Goal: Check status: Check status

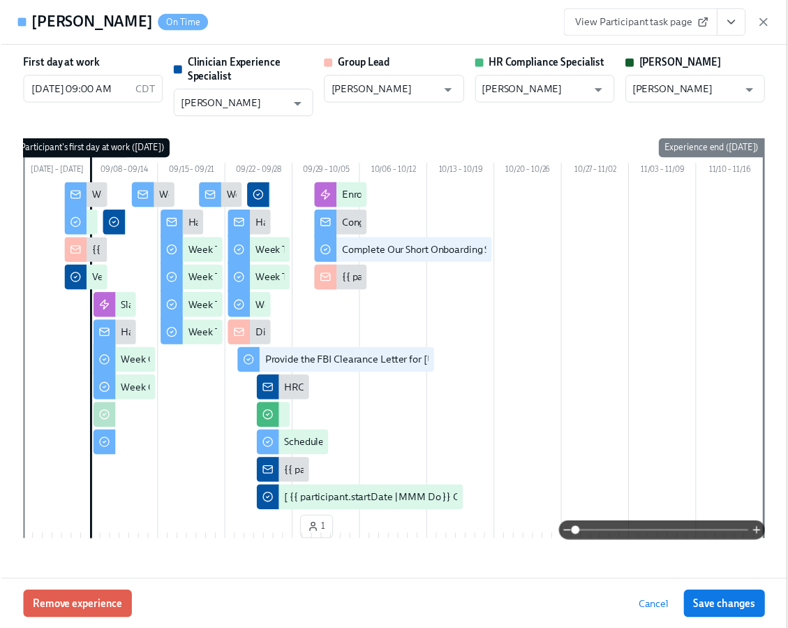
scroll to position [0, 19989]
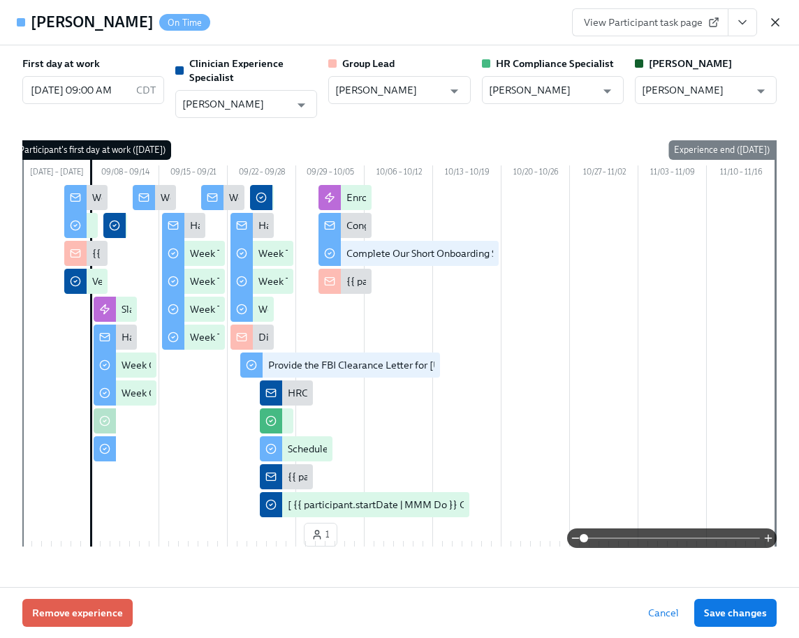
click at [770, 18] on icon "button" at bounding box center [775, 22] width 14 height 14
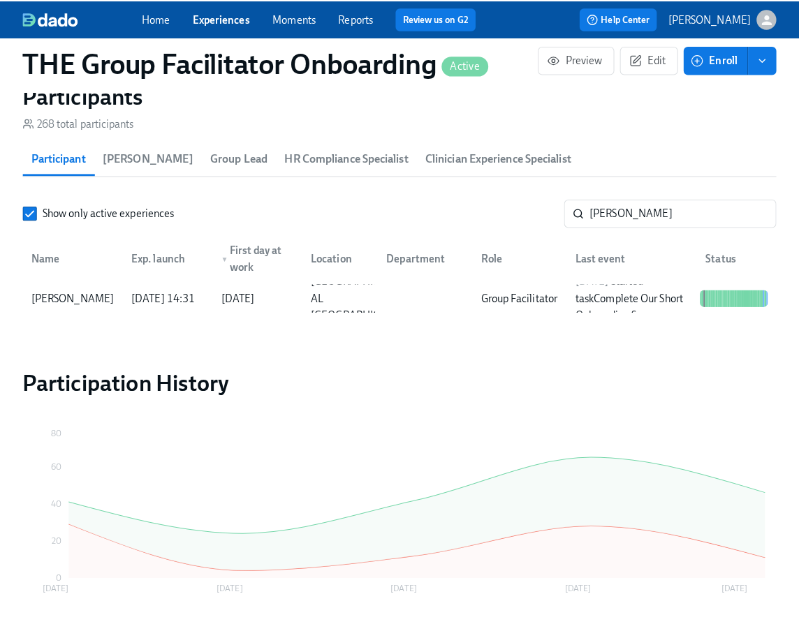
scroll to position [0, 19978]
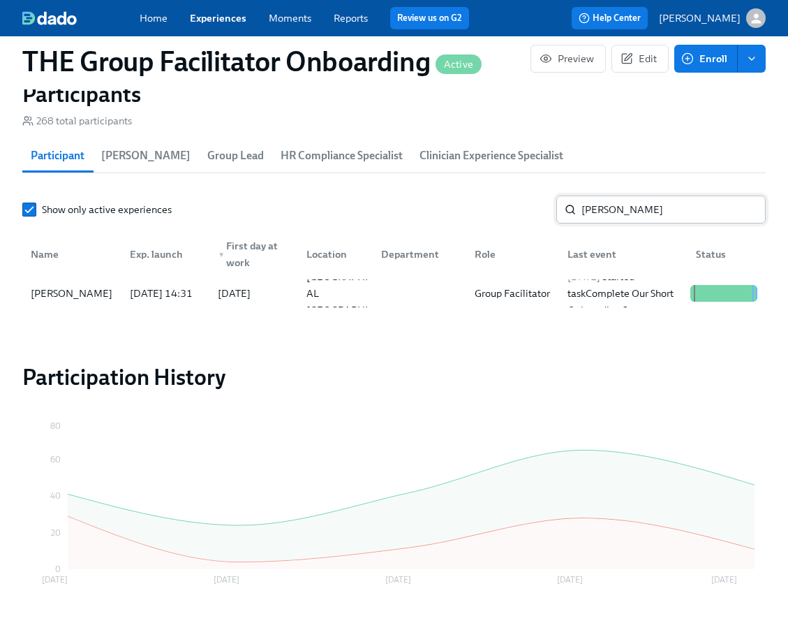
click at [635, 220] on input "[PERSON_NAME]" at bounding box center [674, 210] width 184 height 28
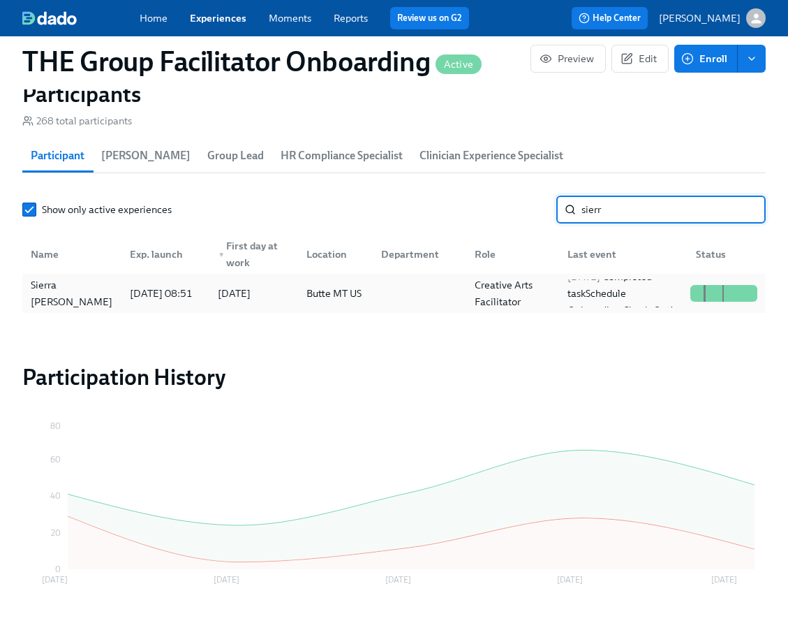
type input "sierr"
click at [79, 291] on div "Sierra [PERSON_NAME]" at bounding box center [72, 294] width 94 height 34
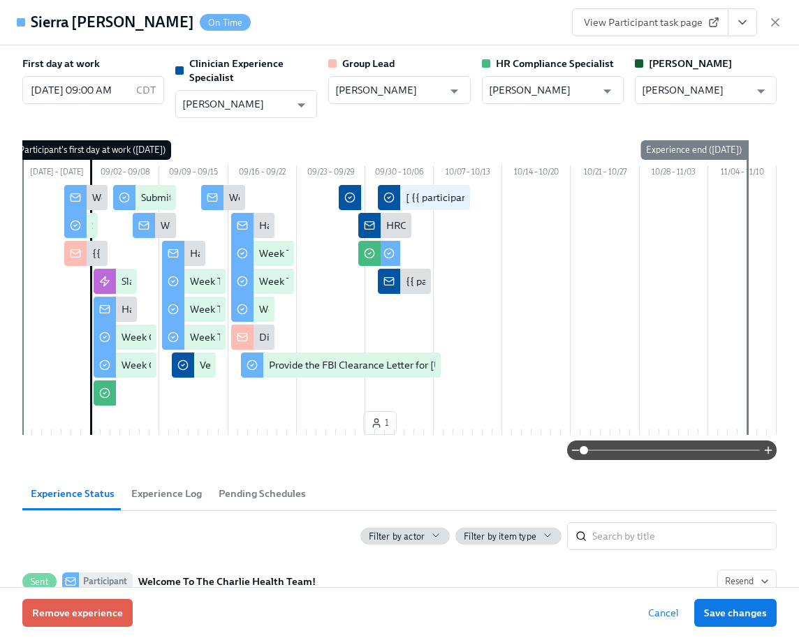
click at [747, 29] on icon "View task page" at bounding box center [742, 22] width 14 height 14
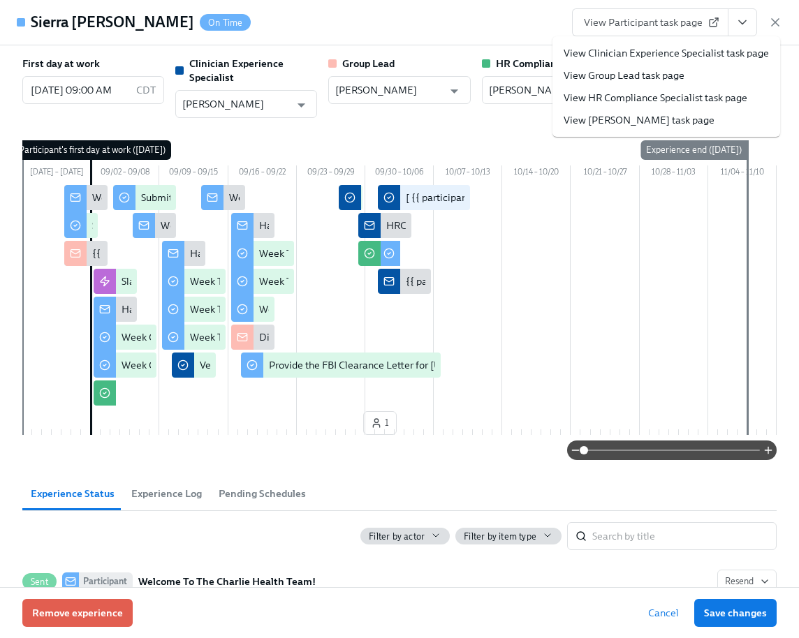
click at [691, 52] on link "View Clinician Experience Specialist task page" at bounding box center [666, 53] width 205 height 14
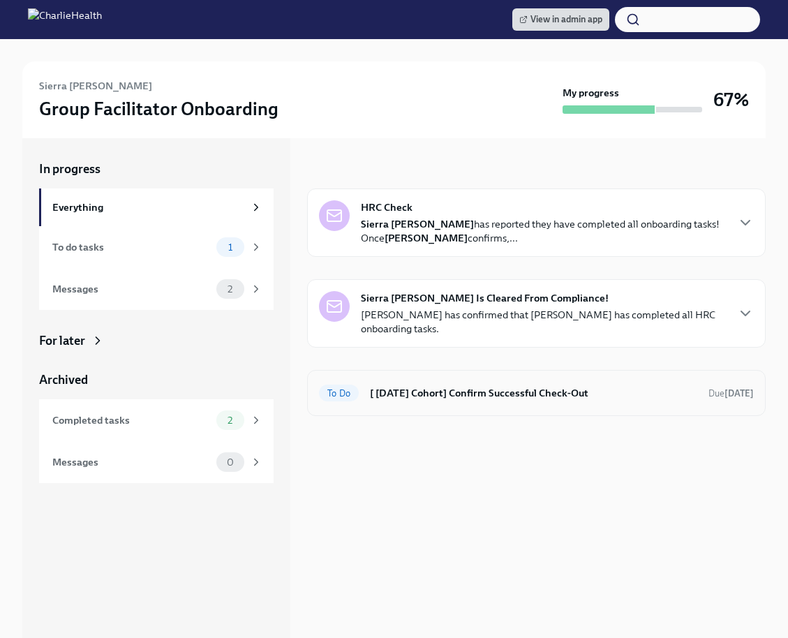
click at [416, 402] on div "To Do [ [DATE] Cohort] Confirm Successful Check-Out Due [DATE]" at bounding box center [536, 393] width 435 height 22
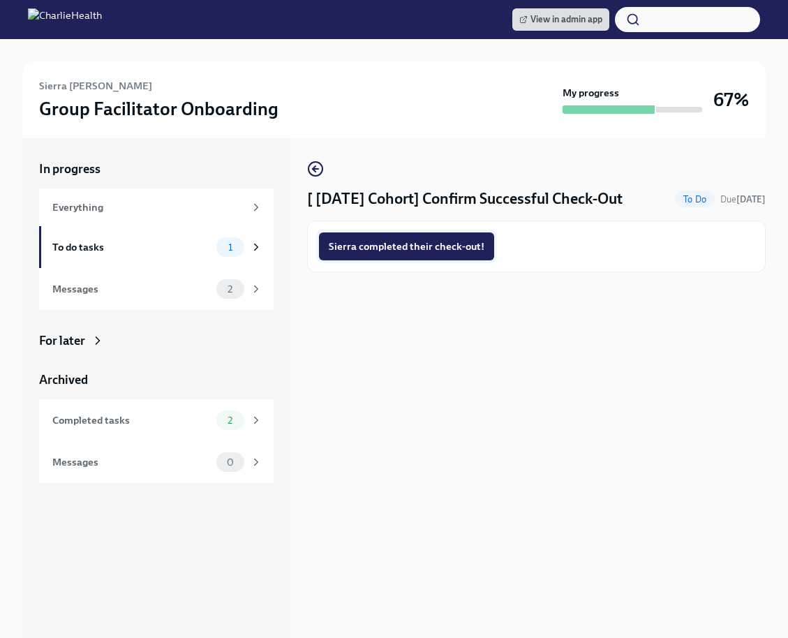
click at [399, 240] on span "Sierra completed their check-out!" at bounding box center [407, 247] width 156 height 14
